Goal: Task Accomplishment & Management: Complete application form

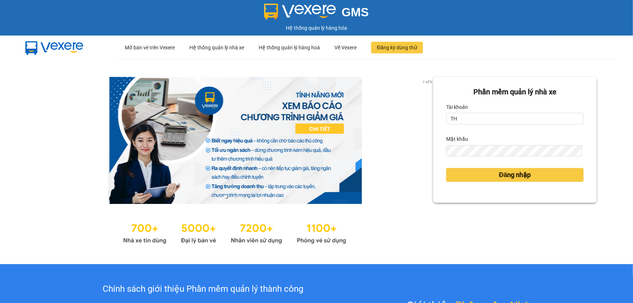
type input "thoan1.ct"
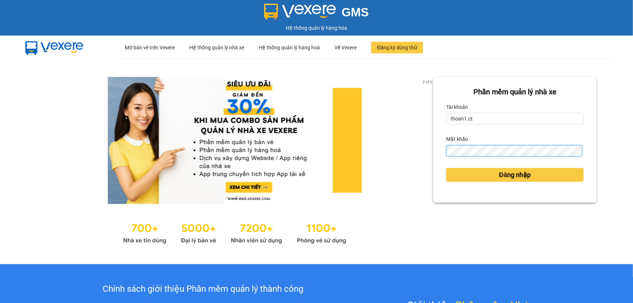
click at [446, 168] on button "Đăng nhập" at bounding box center [514, 175] width 137 height 14
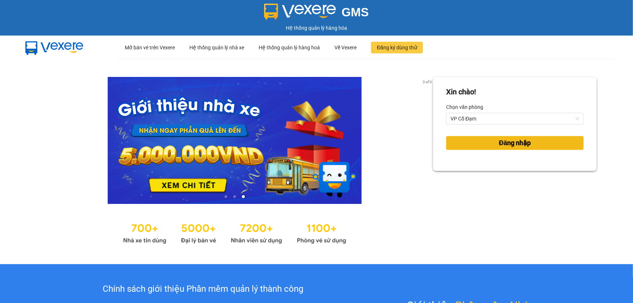
click at [505, 144] on span "Đăng nhập" at bounding box center [515, 143] width 32 height 10
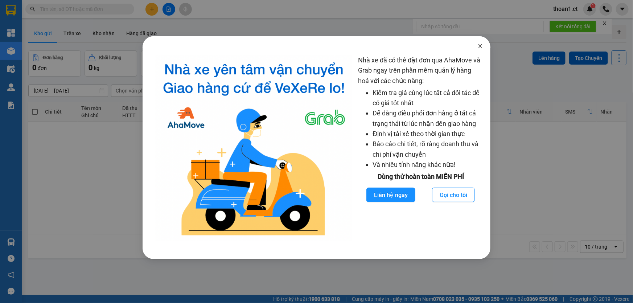
click at [481, 47] on icon "close" at bounding box center [480, 46] width 4 height 4
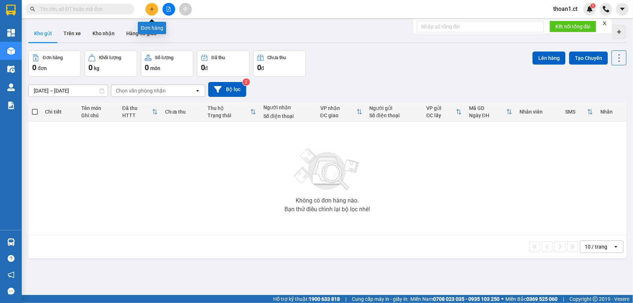
click at [149, 8] on icon "plus" at bounding box center [151, 9] width 5 height 5
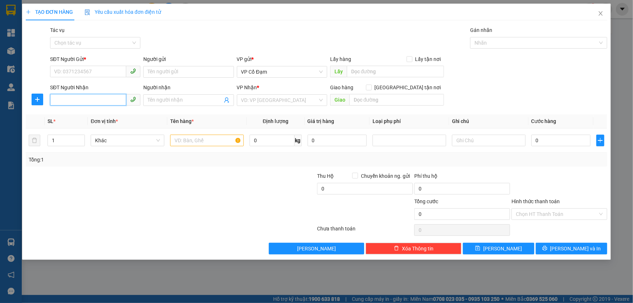
click at [90, 100] on input "SĐT Người Nhận" at bounding box center [88, 100] width 76 height 12
paste input "0347381898"
type input "0347381898"
click at [81, 71] on input "SĐT Người Gửi *" at bounding box center [88, 72] width 76 height 12
paste input "0358825399"
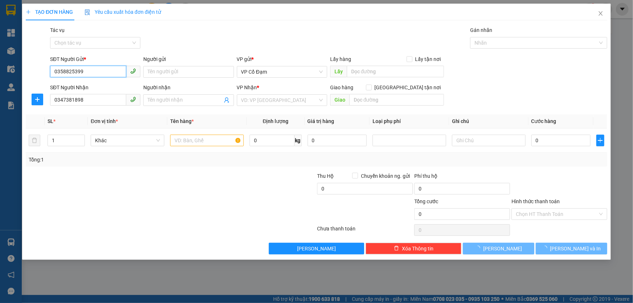
type input "0358825399"
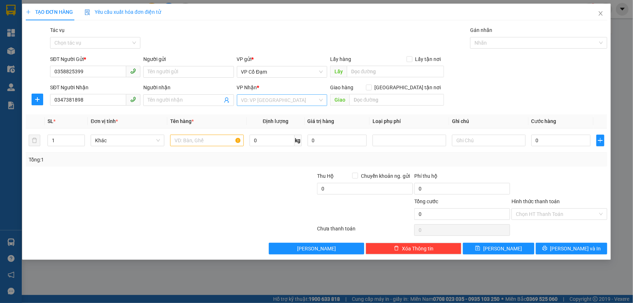
click at [272, 102] on input "search" at bounding box center [279, 100] width 76 height 11
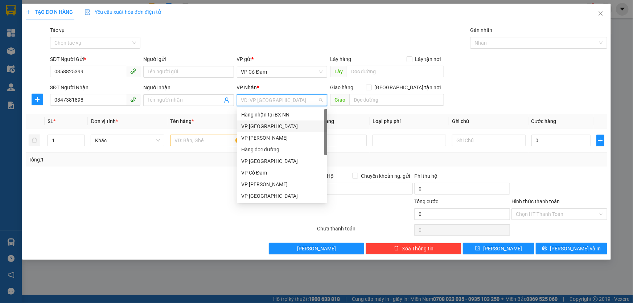
click at [267, 125] on div "VP [GEOGRAPHIC_DATA]" at bounding box center [282, 126] width 82 height 8
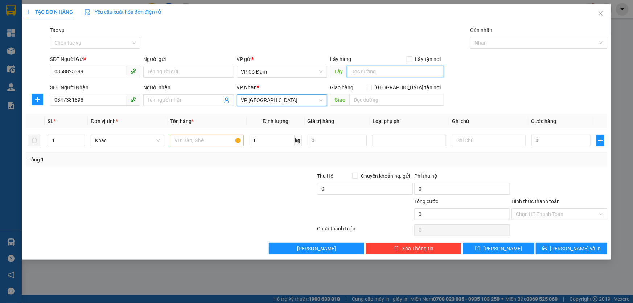
click at [377, 69] on input "text" at bounding box center [395, 72] width 97 height 12
type input "X THÀNH"
click at [211, 143] on input "text" at bounding box center [207, 141] width 74 height 12
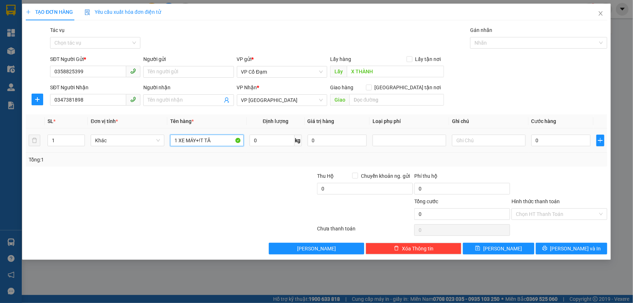
click at [202, 140] on input "1 XE MÁY+!T TĂ" at bounding box center [207, 141] width 74 height 12
type input "1 XE MÁY+1T TĂ"
click at [237, 187] on div at bounding box center [267, 184] width 97 height 25
click at [109, 41] on input "Tác vụ" at bounding box center [92, 42] width 76 height 11
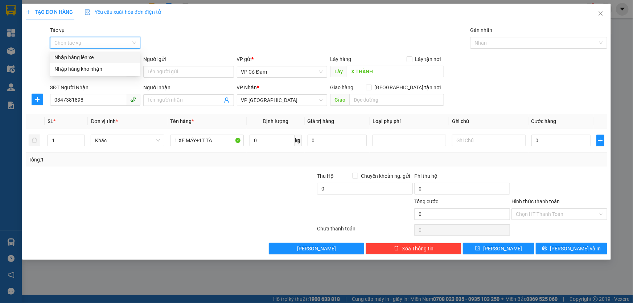
click at [92, 55] on div "Nhập hàng lên xe" at bounding box center [95, 57] width 82 height 8
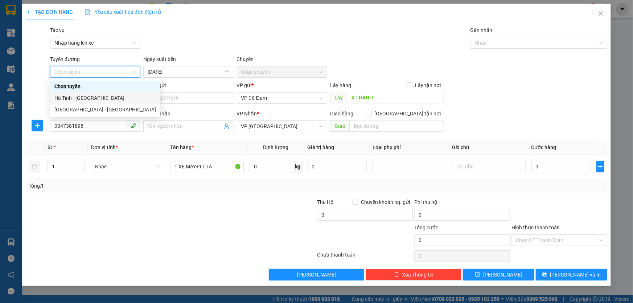
click at [92, 100] on div "Hà Tĩnh - [GEOGRAPHIC_DATA]" at bounding box center [105, 98] width 102 height 8
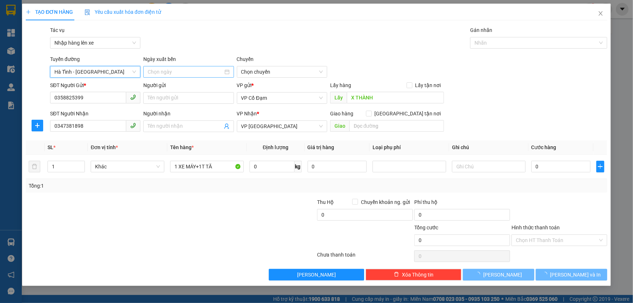
type input "[DATE]"
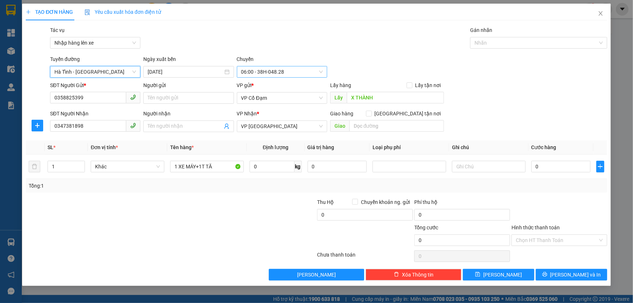
click at [262, 73] on span "06:00 - 38H-048.28" at bounding box center [282, 71] width 82 height 11
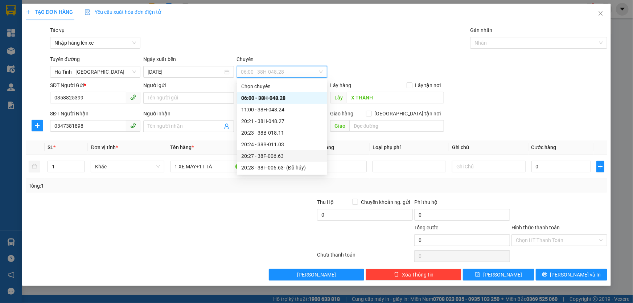
scroll to position [81, 0]
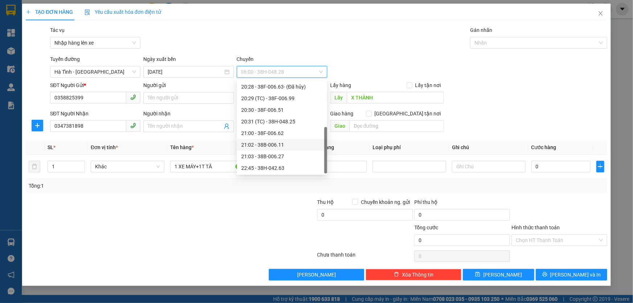
click at [279, 144] on div "21:02 - 38B-006.11" at bounding box center [282, 145] width 82 height 8
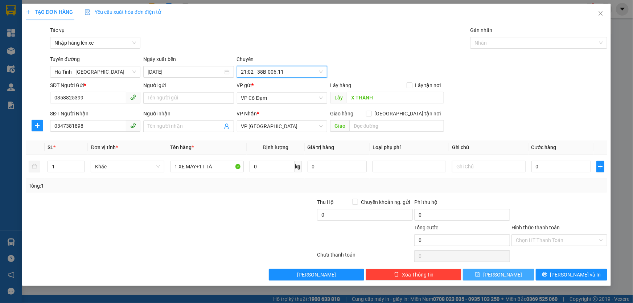
click at [506, 274] on span "[PERSON_NAME]" at bounding box center [502, 274] width 39 height 8
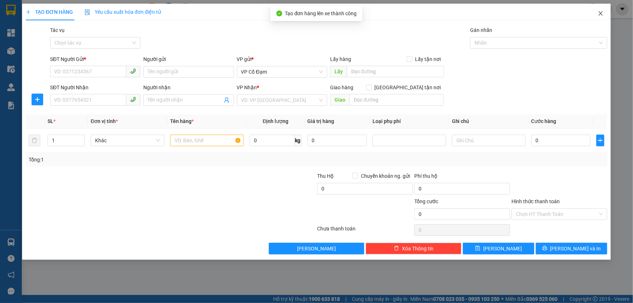
click at [602, 16] on icon "close" at bounding box center [600, 14] width 6 height 6
